Goal: Task Accomplishment & Management: Manage account settings

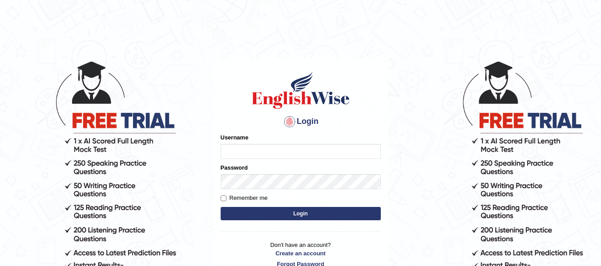
click at [261, 152] on input "Username" at bounding box center [301, 151] width 160 height 15
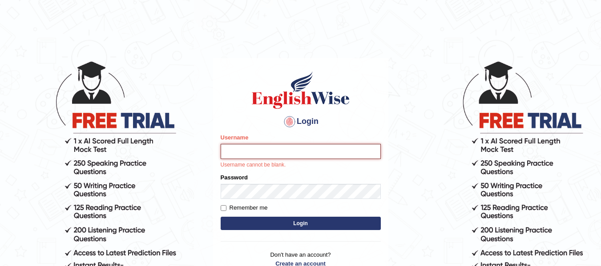
click at [296, 144] on input "Username" at bounding box center [301, 151] width 160 height 15
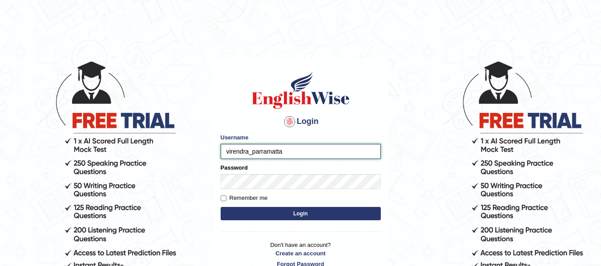
type input "virendra_parramatta"
click at [282, 192] on form "Please fix the following errors: Username virendra_parramatta Password Remember…" at bounding box center [301, 177] width 160 height 89
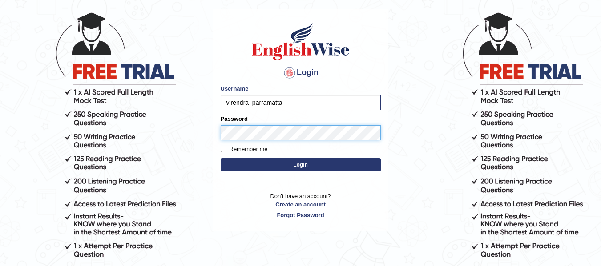
scroll to position [50, 0]
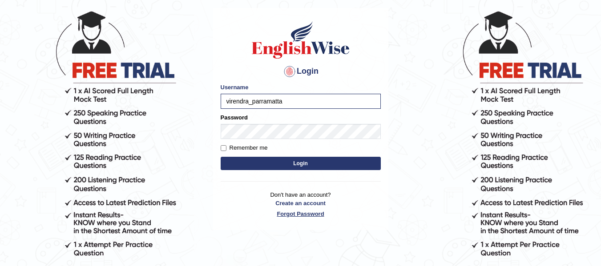
click at [290, 213] on p "Don't have an account? Create an account Forgot Password" at bounding box center [301, 205] width 160 height 28
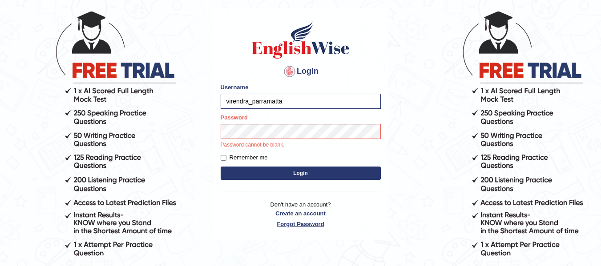
click at [292, 222] on link "Forgot Password" at bounding box center [301, 224] width 160 height 8
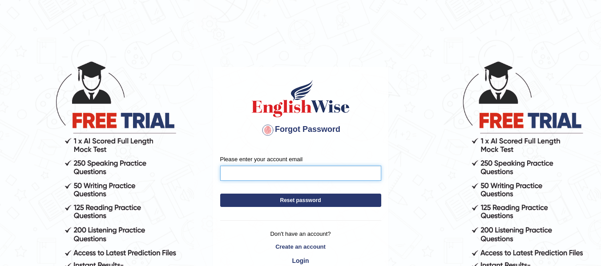
click at [273, 170] on input "Please enter your account email" at bounding box center [300, 173] width 161 height 15
type input "[EMAIL_ADDRESS][DOMAIN_NAME]"
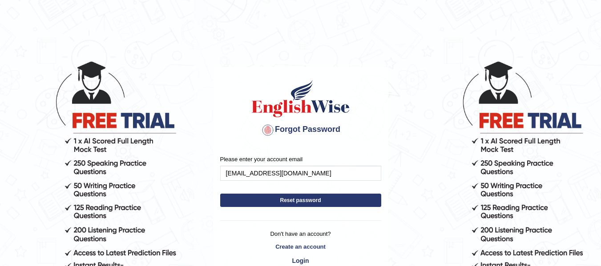
click at [279, 202] on button "Reset password" at bounding box center [300, 200] width 161 height 13
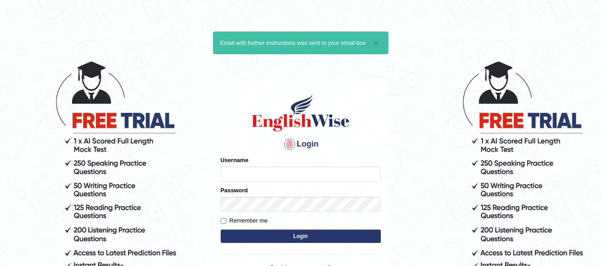
click at [279, 175] on input "Username" at bounding box center [301, 174] width 160 height 15
type input "virendra_parramatta"
click at [221, 220] on input "Remember me" at bounding box center [224, 221] width 6 height 6
checkbox input "true"
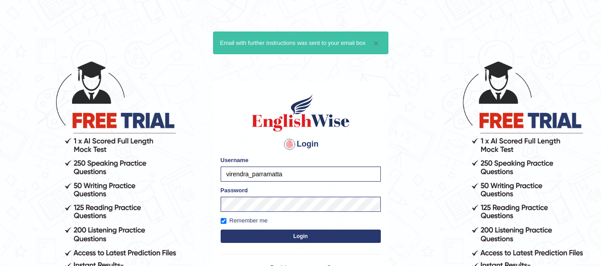
click at [282, 231] on button "Login" at bounding box center [301, 236] width 160 height 13
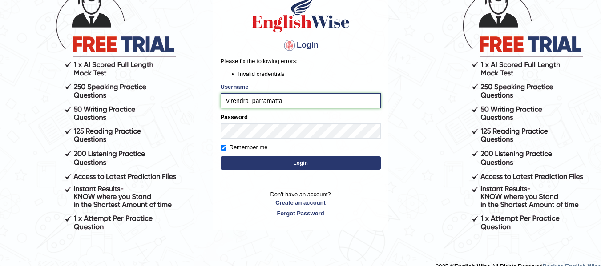
scroll to position [90, 0]
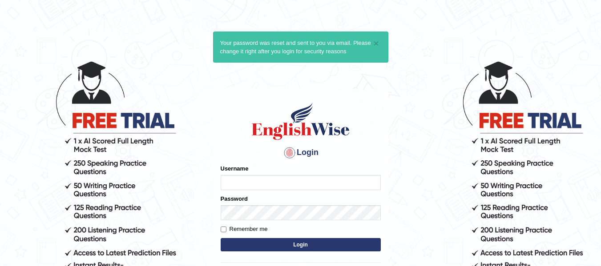
click at [281, 180] on input "Username" at bounding box center [301, 182] width 160 height 15
type input "virendra_parramatta"
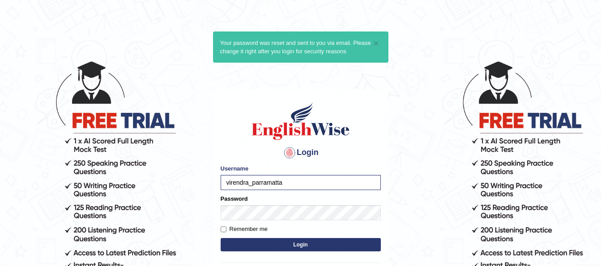
click at [227, 231] on label "Remember me" at bounding box center [244, 229] width 47 height 9
click at [226, 231] on input "Remember me" at bounding box center [224, 230] width 6 height 6
checkbox input "true"
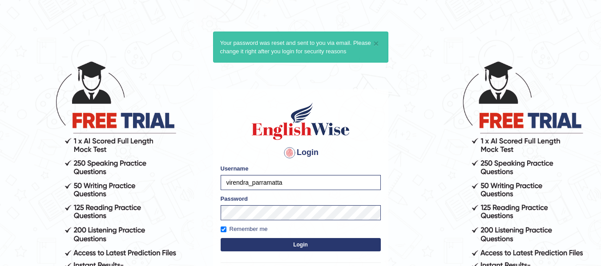
click at [259, 239] on button "Login" at bounding box center [301, 244] width 160 height 13
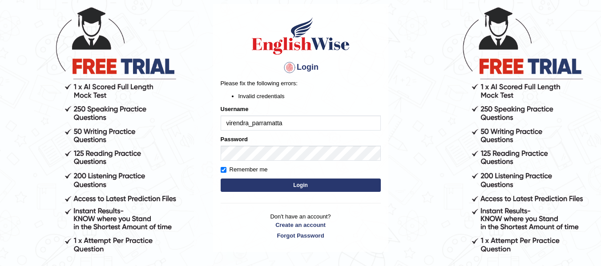
scroll to position [58, 0]
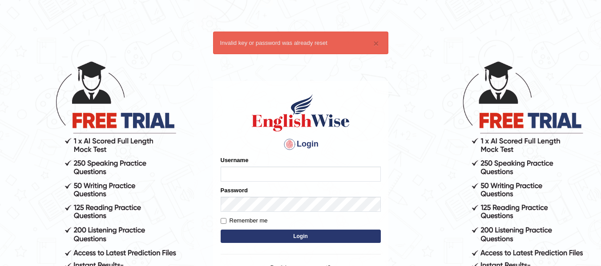
click at [296, 177] on input "Username" at bounding box center [301, 174] width 160 height 15
type input "virendra_parramatta"
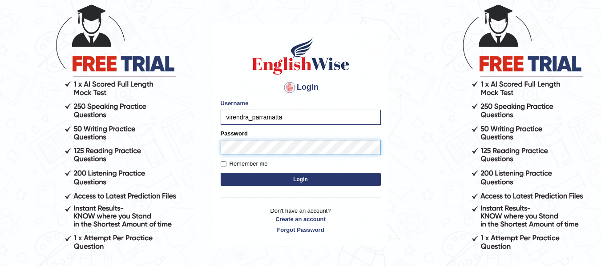
scroll to position [59, 0]
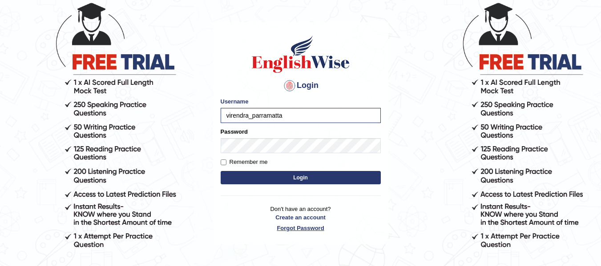
click at [298, 228] on p "Don't have an account? Create an account Forgot Password" at bounding box center [301, 219] width 160 height 28
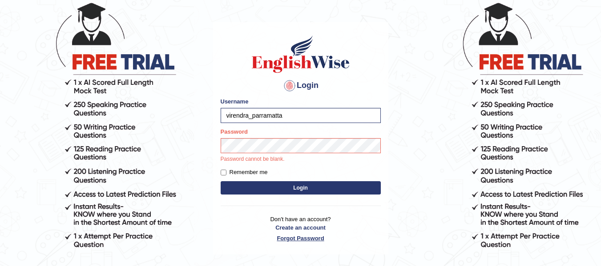
click at [298, 240] on link "Forgot Password" at bounding box center [301, 238] width 160 height 8
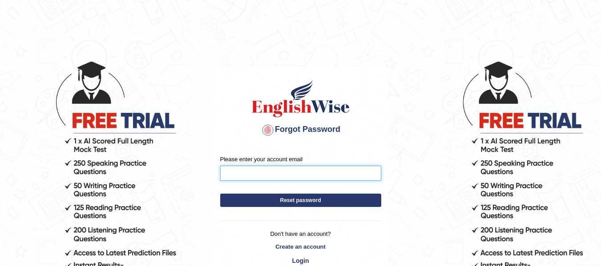
click at [273, 173] on input "Please enter your account email" at bounding box center [300, 173] width 161 height 15
type input "chefvir2018@gmail.com"
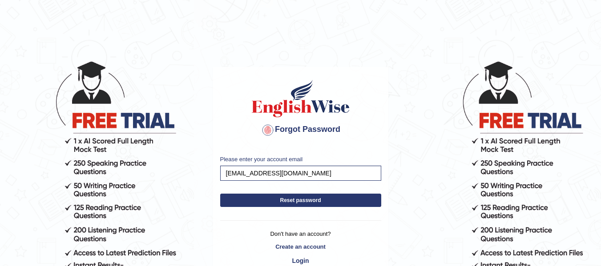
click at [285, 201] on button "Reset password" at bounding box center [300, 200] width 161 height 13
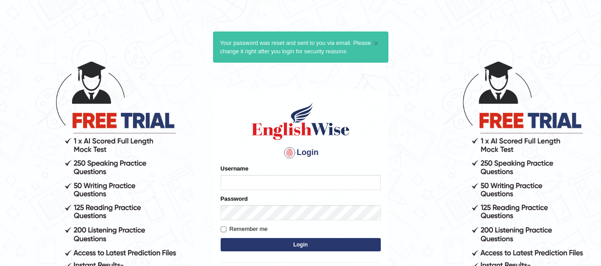
click at [302, 180] on input "Username" at bounding box center [301, 182] width 160 height 15
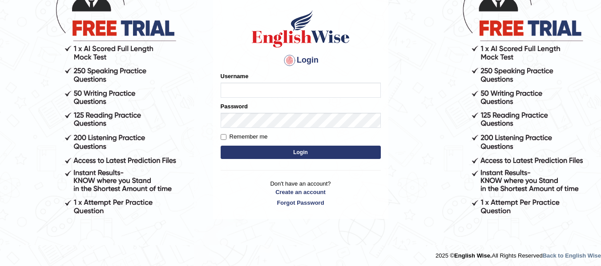
scroll to position [95, 0]
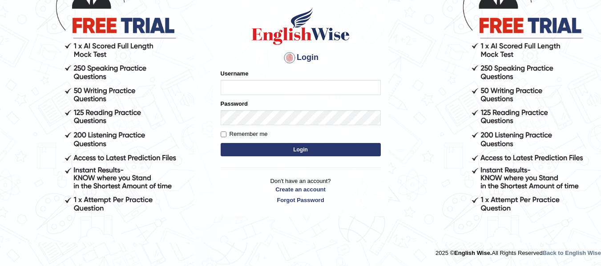
click at [276, 86] on input "Username" at bounding box center [301, 87] width 160 height 15
type input "virendra_parramatta"
click at [279, 144] on form "Please fix the following errors: Username virendra_parramatta Password Remember…" at bounding box center [301, 113] width 160 height 89
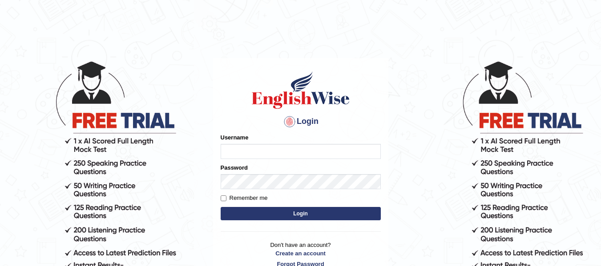
type input "virendra_parramatta"
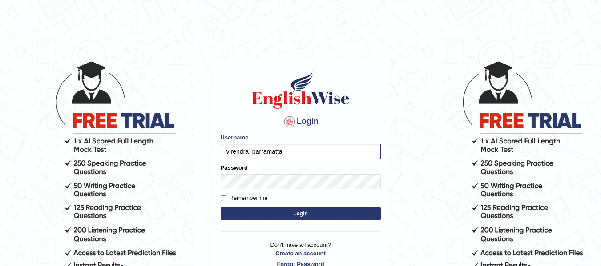
click at [280, 220] on button "Login" at bounding box center [301, 213] width 160 height 13
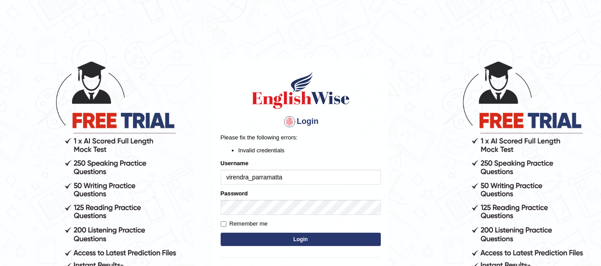
click at [222, 220] on label "Remember me" at bounding box center [244, 224] width 47 height 9
click at [222, 221] on input "Remember me" at bounding box center [224, 224] width 6 height 6
checkbox input "true"
click at [256, 234] on button "Login" at bounding box center [301, 239] width 160 height 13
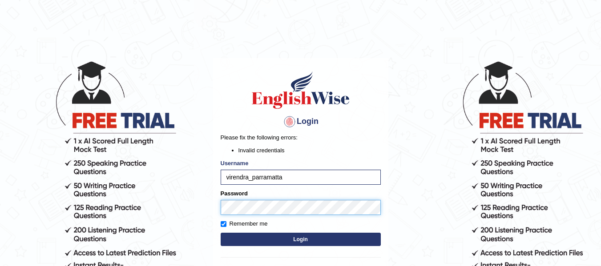
click at [201, 205] on body "Login Please fix the following errors: Invalid credentials Username virendra_pa…" at bounding box center [300, 163] width 601 height 266
click at [265, 240] on button "Login" at bounding box center [301, 239] width 160 height 13
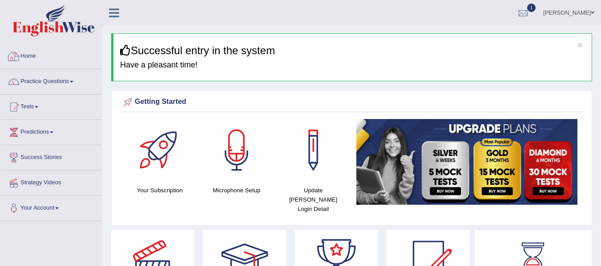
click at [35, 55] on link "Home" at bounding box center [50, 55] width 101 height 22
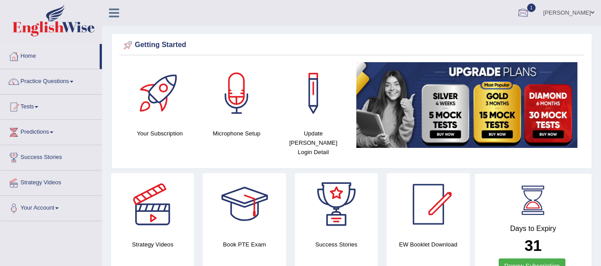
click at [530, 11] on div at bounding box center [522, 13] width 13 height 13
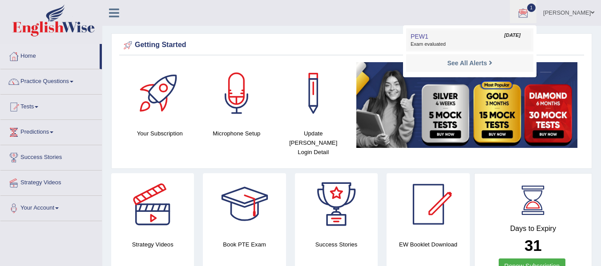
click at [469, 37] on link "PEW1 Apr 1, 2024 Exam evaluated" at bounding box center [469, 40] width 123 height 19
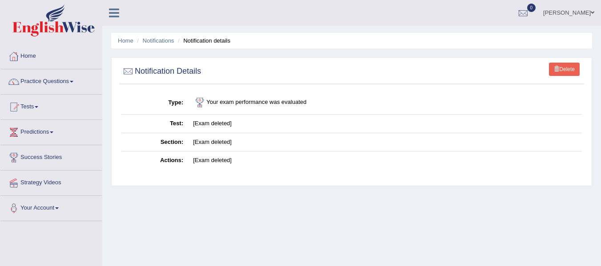
click at [34, 60] on link "Home" at bounding box center [50, 55] width 101 height 22
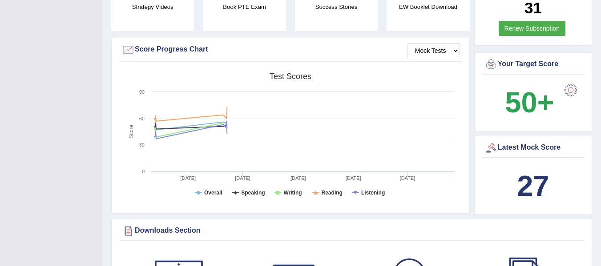
scroll to position [260, 0]
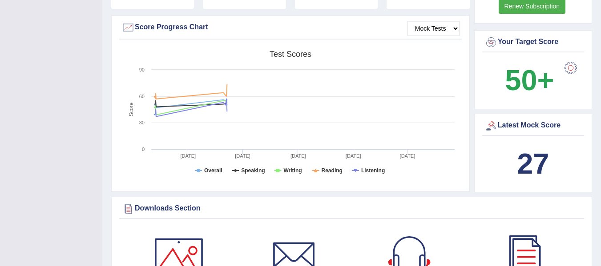
click at [575, 59] on div at bounding box center [571, 68] width 18 height 18
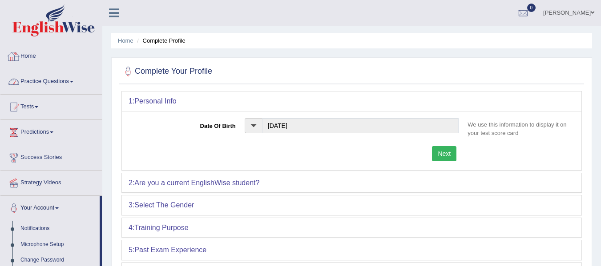
click at [36, 52] on link "Home" at bounding box center [50, 55] width 101 height 22
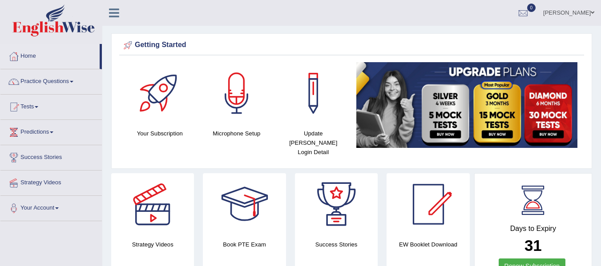
click at [165, 222] on div at bounding box center [152, 204] width 62 height 62
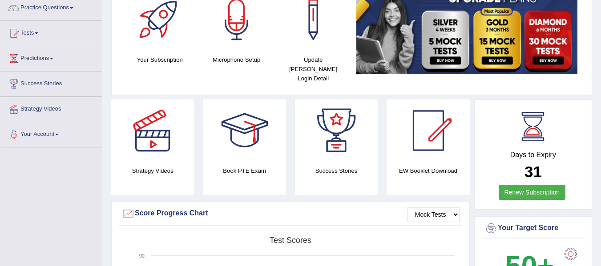
scroll to position [81, 0]
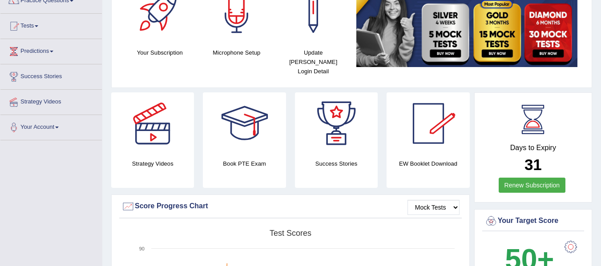
click at [433, 118] on div at bounding box center [428, 124] width 62 height 62
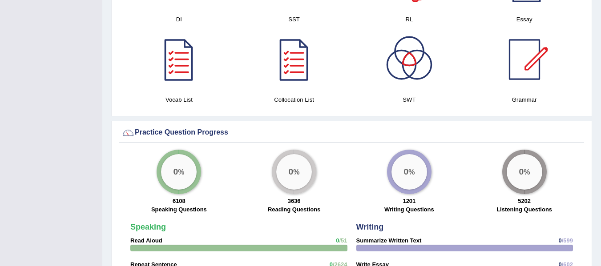
scroll to position [525, 0]
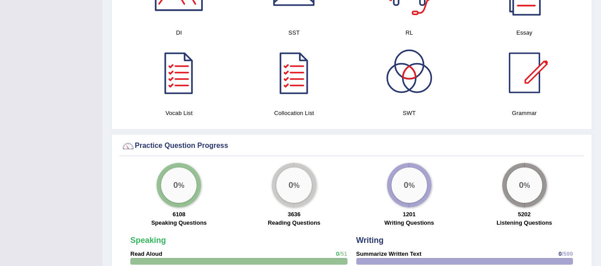
drag, startPoint x: 600, startPoint y: 121, endPoint x: 604, endPoint y: 139, distance: 19.1
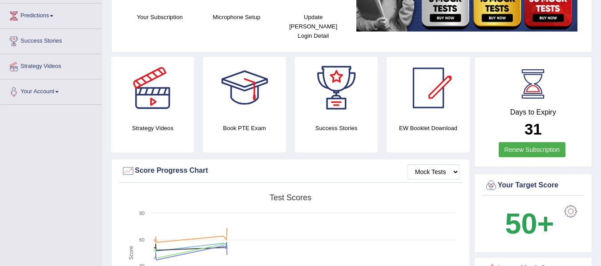
scroll to position [105, 0]
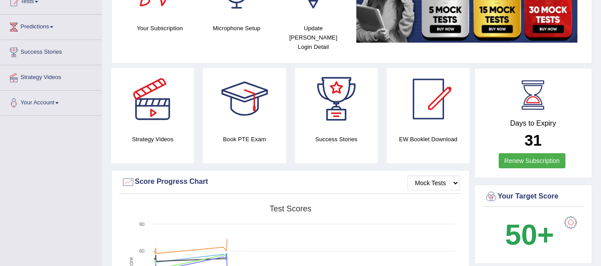
click at [438, 109] on div at bounding box center [428, 99] width 62 height 62
click at [426, 89] on div at bounding box center [428, 99] width 62 height 62
click at [378, 135] on h4 "EW Booklet Download" at bounding box center [336, 139] width 83 height 9
click at [456, 178] on select "Mock Tests" at bounding box center [433, 183] width 52 height 15
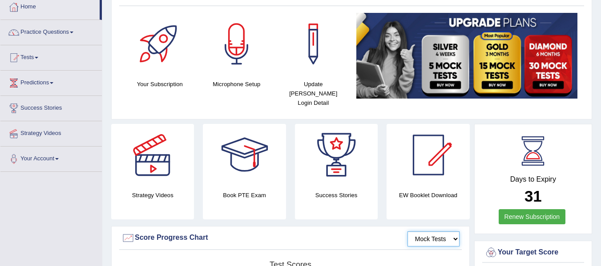
scroll to position [36, 0]
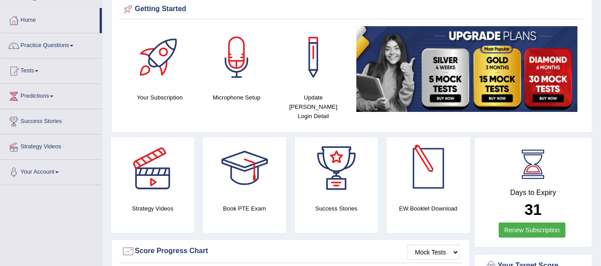
click at [428, 153] on div at bounding box center [428, 168] width 62 height 62
